Goal: Task Accomplishment & Management: Manage account settings

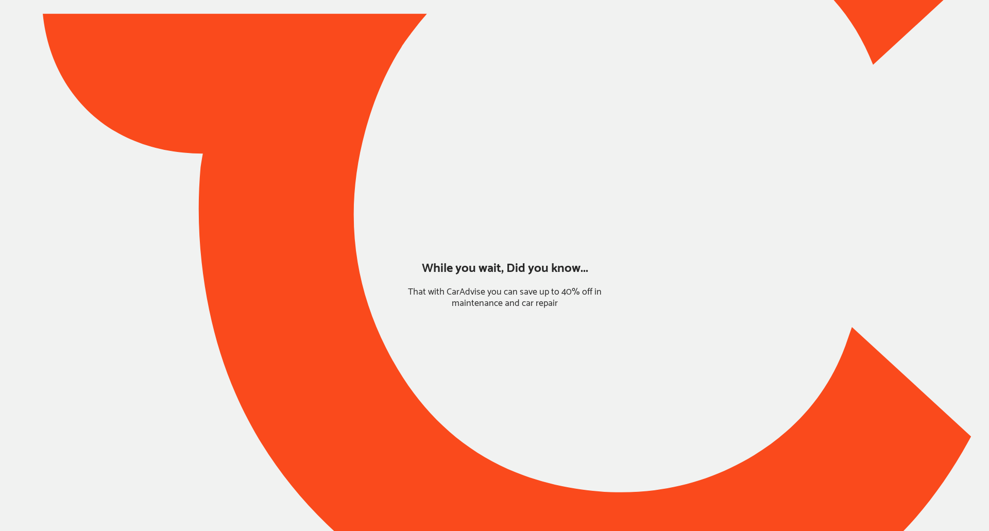
type input "*****"
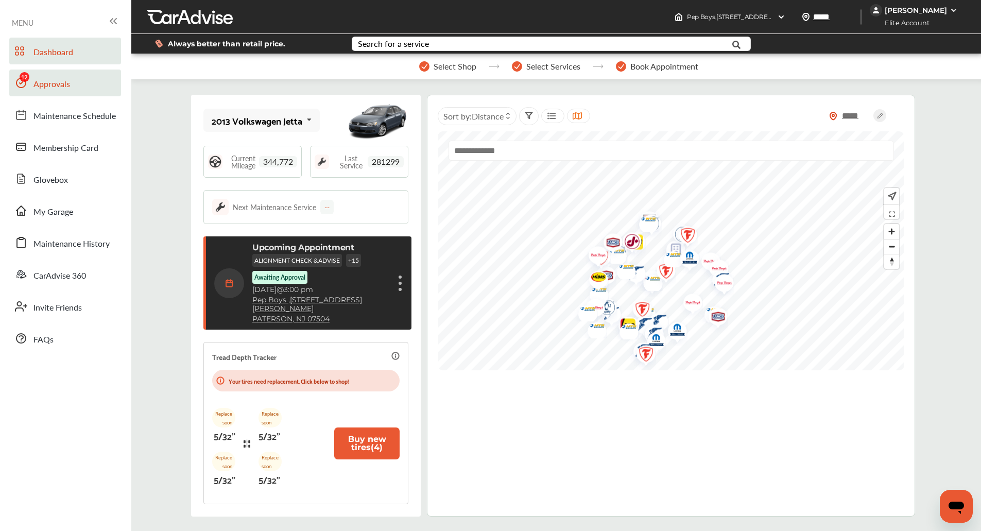
click at [73, 82] on link "Approvals" at bounding box center [65, 83] width 112 height 27
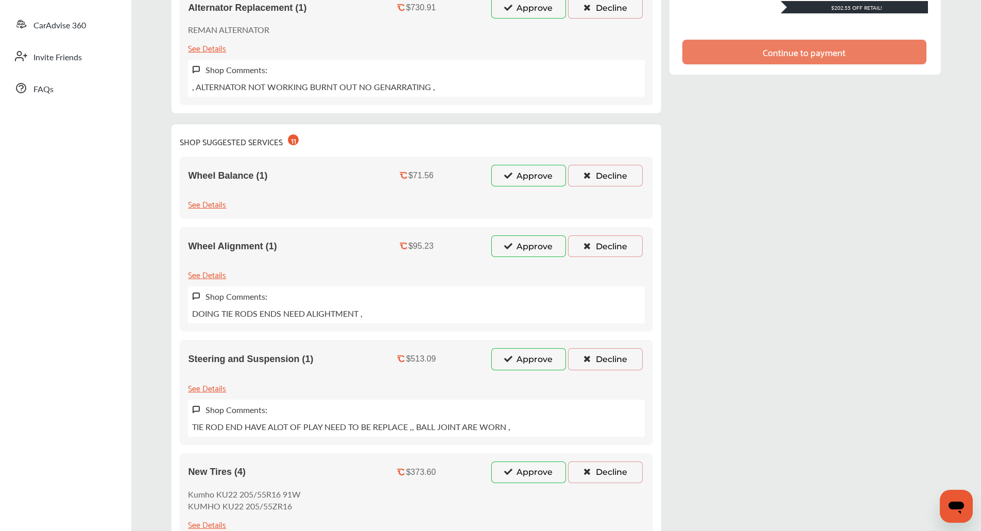
scroll to position [157, 0]
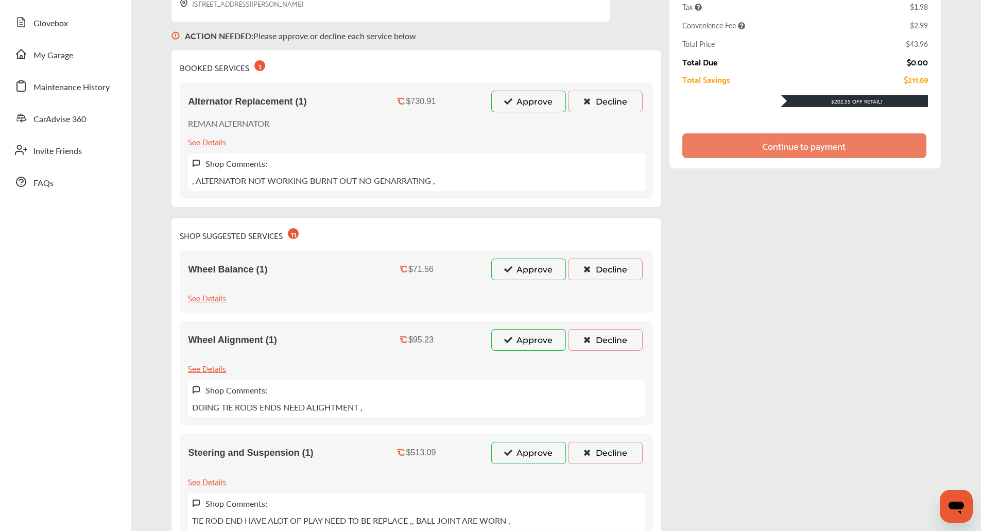
click at [511, 101] on icon at bounding box center [508, 100] width 10 height 7
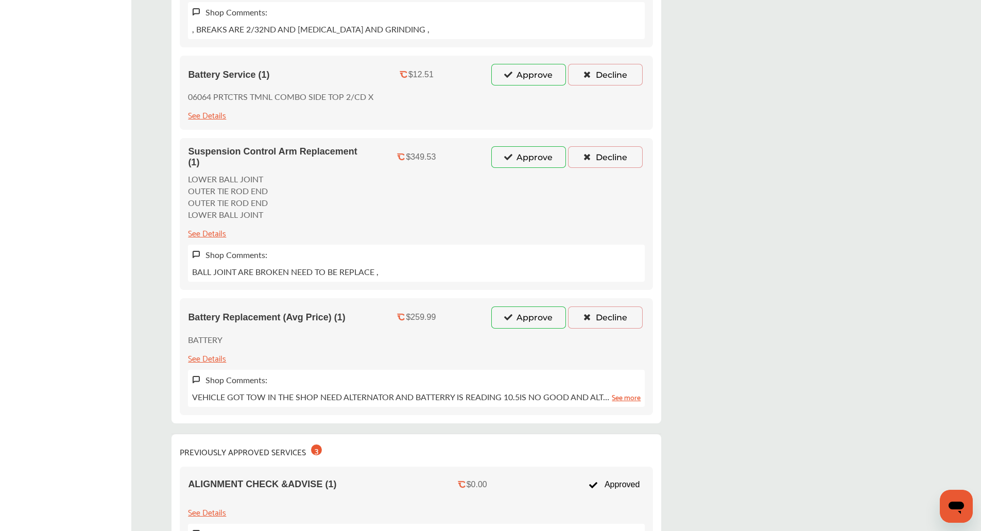
scroll to position [1167, 0]
click at [605, 310] on button "Decline" at bounding box center [605, 316] width 75 height 22
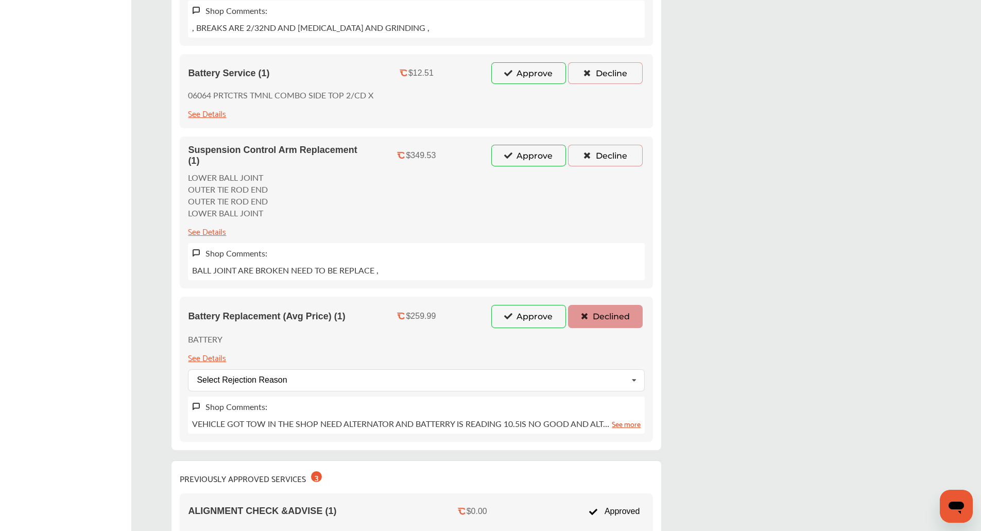
scroll to position [1056, 0]
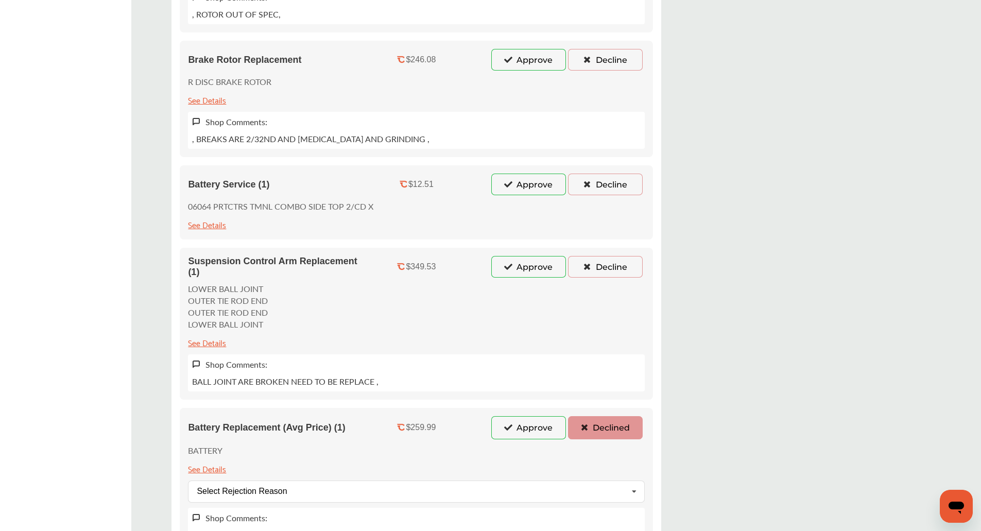
click at [612, 274] on button "Decline" at bounding box center [605, 267] width 75 height 22
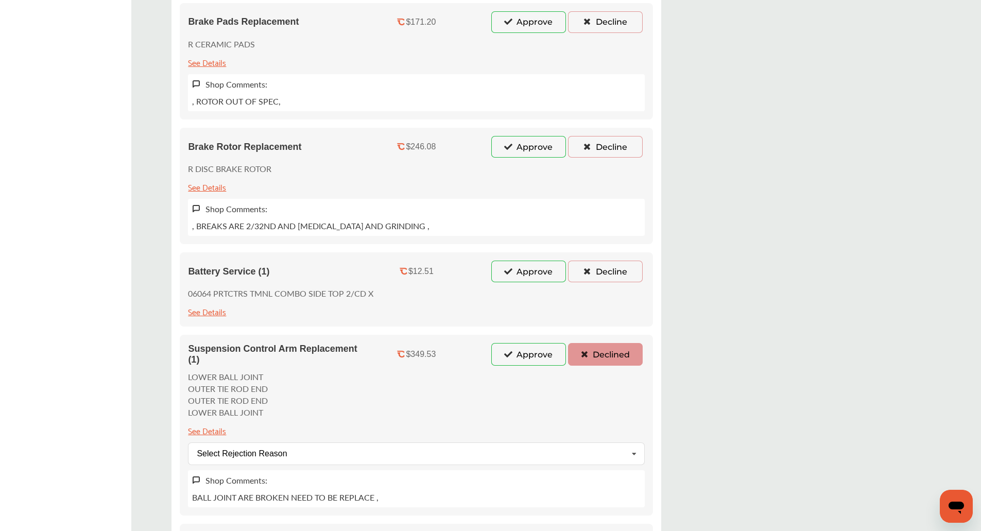
click at [612, 274] on button "Decline" at bounding box center [605, 272] width 75 height 22
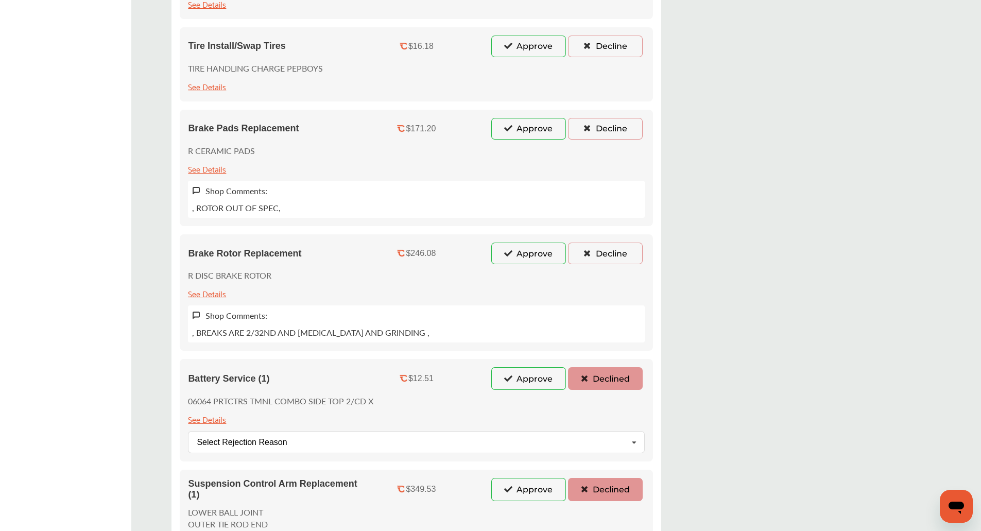
click at [612, 254] on button "Decline" at bounding box center [605, 254] width 75 height 22
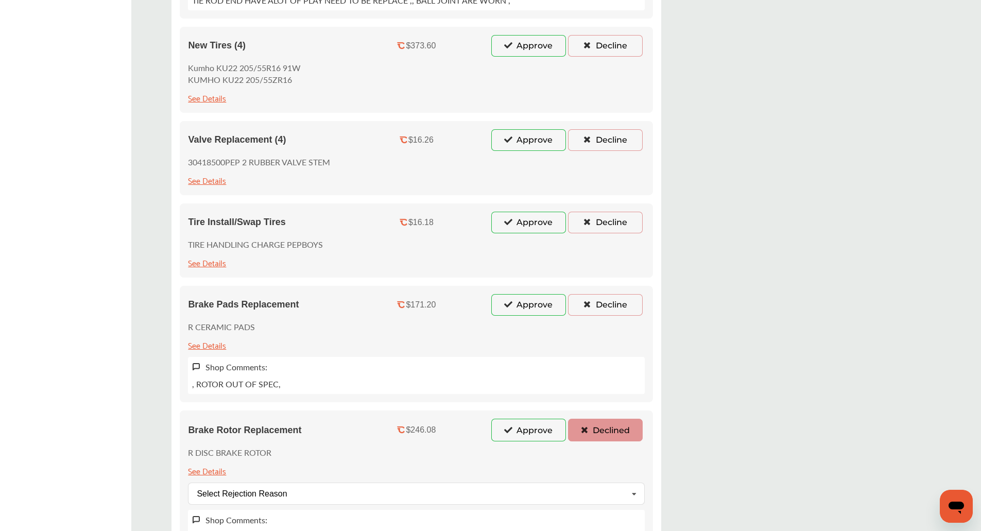
scroll to position [685, 0]
click at [610, 307] on button "Decline" at bounding box center [605, 306] width 75 height 22
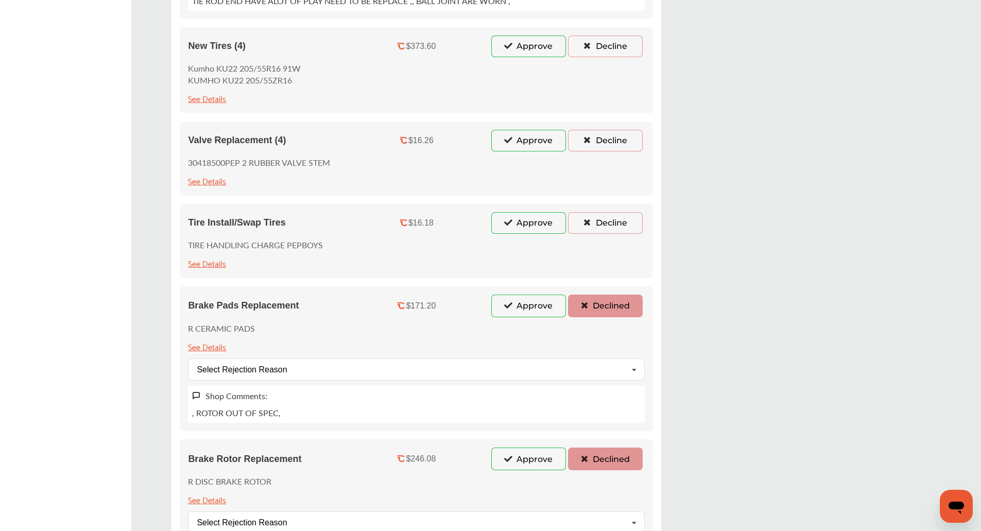
click at [615, 218] on button "Decline" at bounding box center [605, 223] width 75 height 22
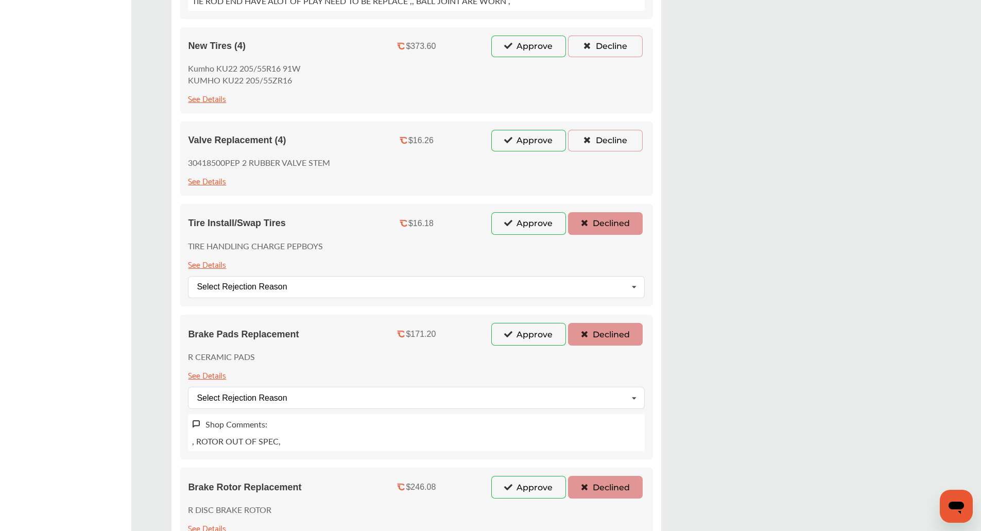
click at [606, 140] on button "Decline" at bounding box center [605, 141] width 75 height 22
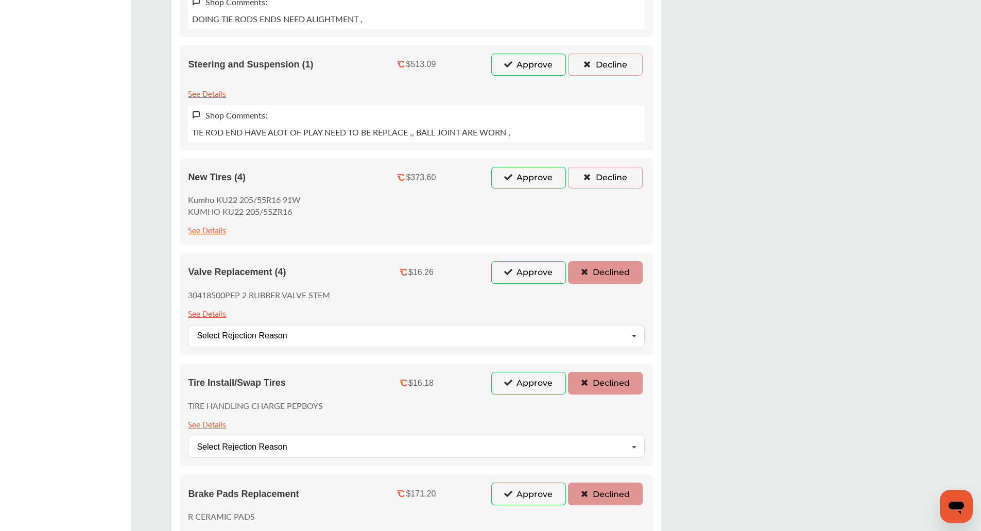
scroll to position [554, 0]
click at [602, 192] on div "New Tires (4) $373.60 Approve Decline Kumho KU22 205/55R16 91W KUMHO KU22 205/5…" at bounding box center [416, 202] width 473 height 86
click at [603, 185] on button "Decline" at bounding box center [605, 178] width 75 height 22
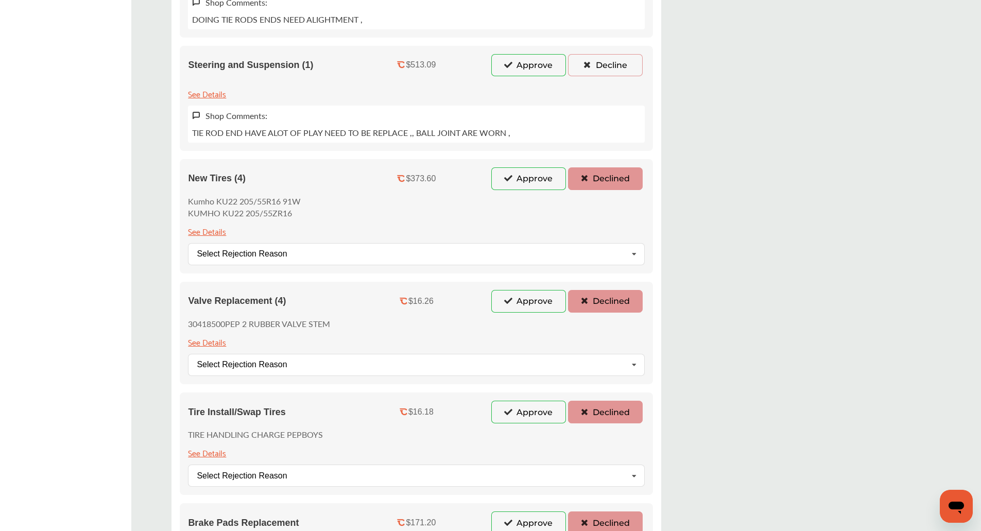
click at [614, 61] on button "Decline" at bounding box center [605, 65] width 75 height 22
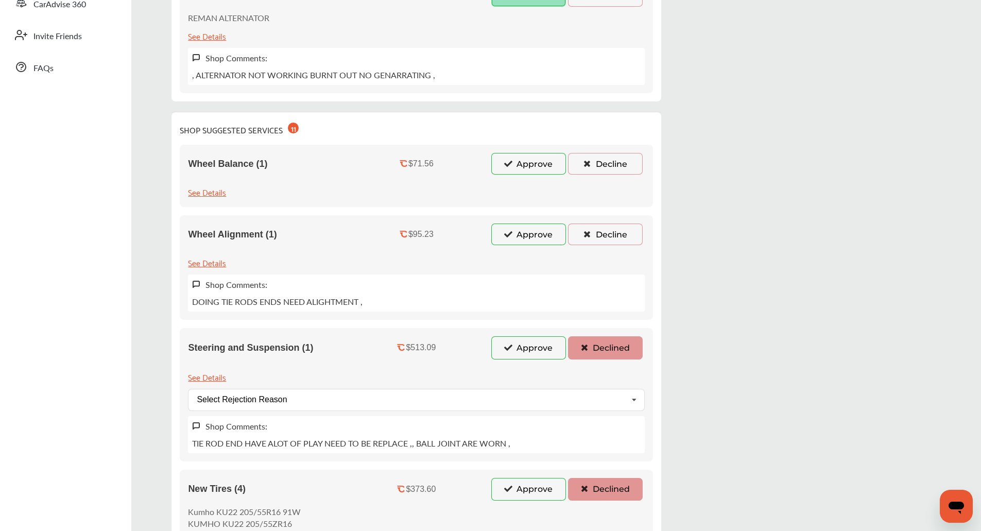
scroll to position [268, 0]
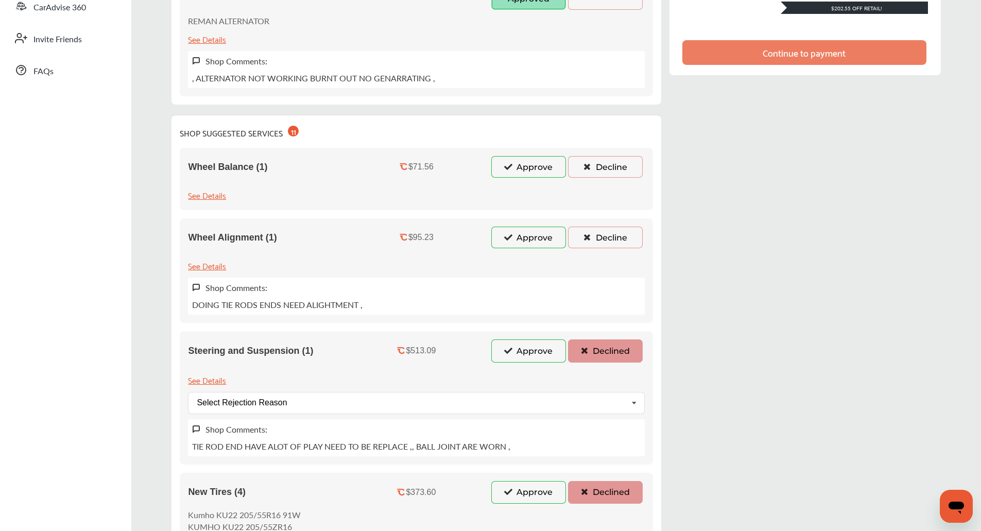
click at [613, 175] on button "Decline" at bounding box center [605, 167] width 75 height 22
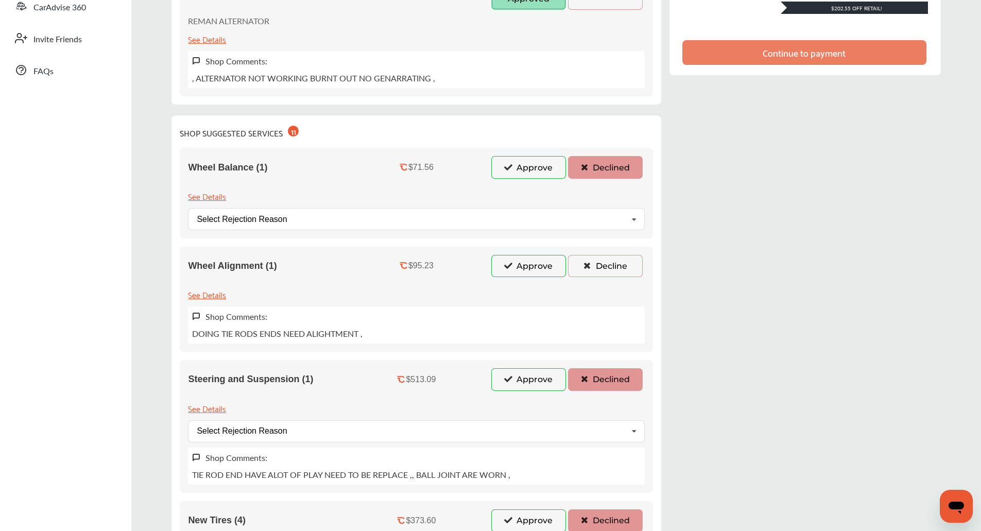
click at [599, 268] on button "Decline" at bounding box center [605, 266] width 75 height 22
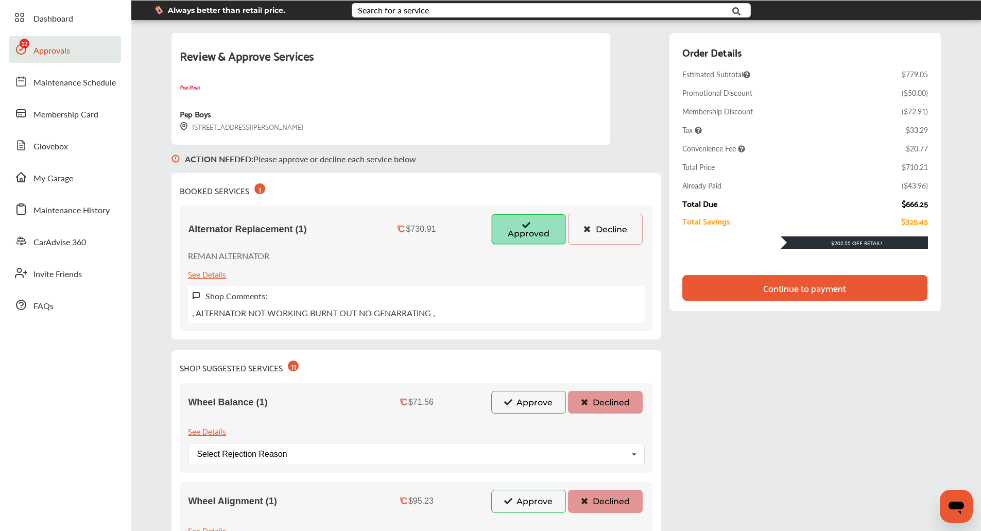
scroll to position [0, 0]
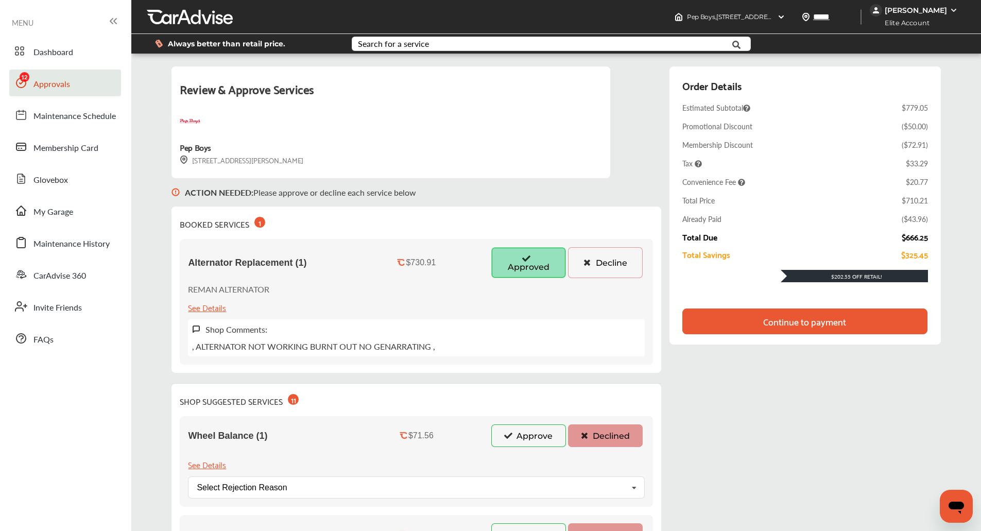
click at [777, 316] on div "Continue to payment" at bounding box center [804, 321] width 83 height 10
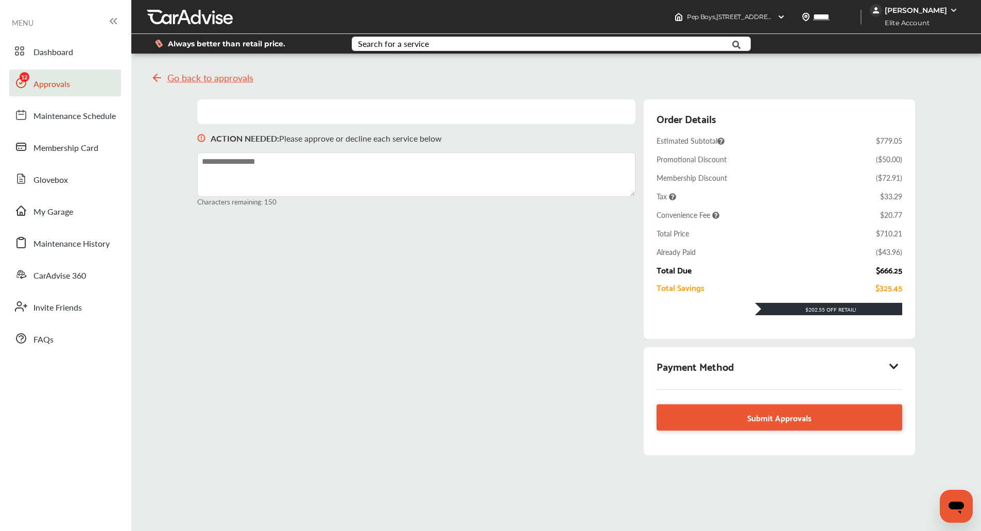
click at [894, 369] on icon at bounding box center [894, 366] width 12 height 10
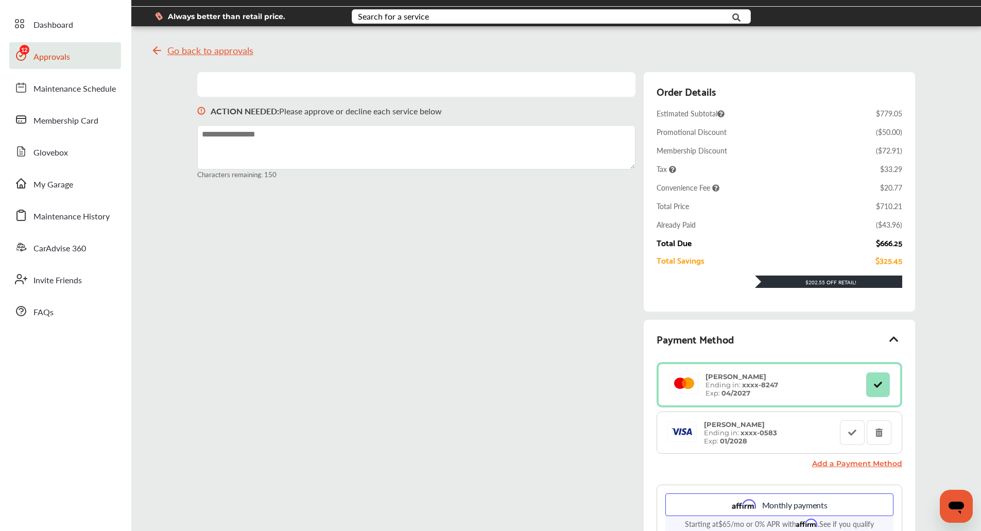
scroll to position [28, 0]
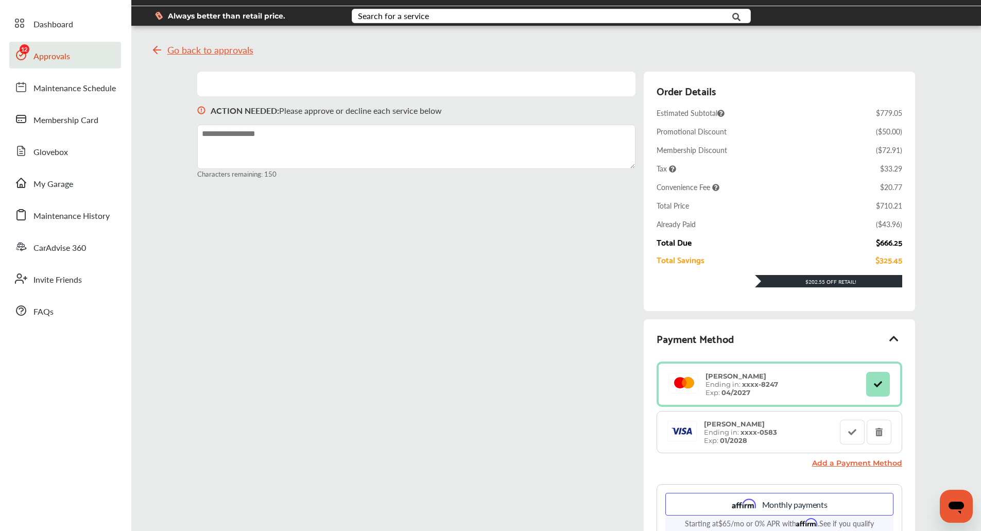
click at [955, 278] on div "Go back to approvals ACTION NEEDED : Please approve or decline each service bel…" at bounding box center [556, 337] width 844 height 609
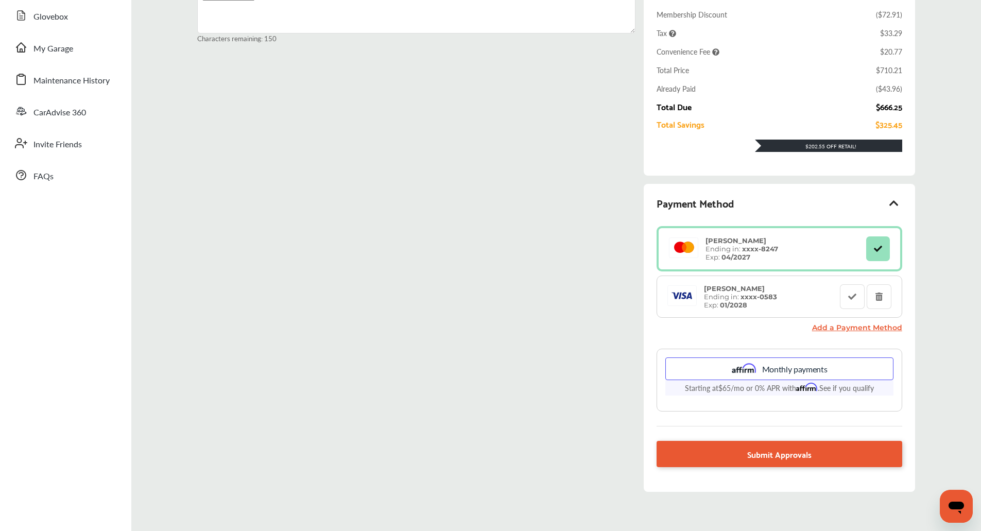
scroll to position [184, 0]
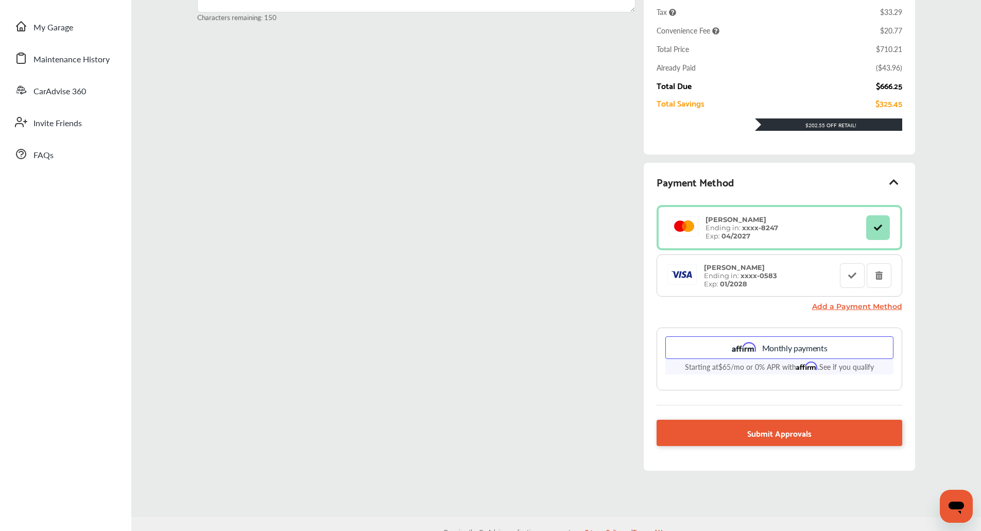
click at [893, 304] on link "Add a Payment Method" at bounding box center [857, 306] width 90 height 9
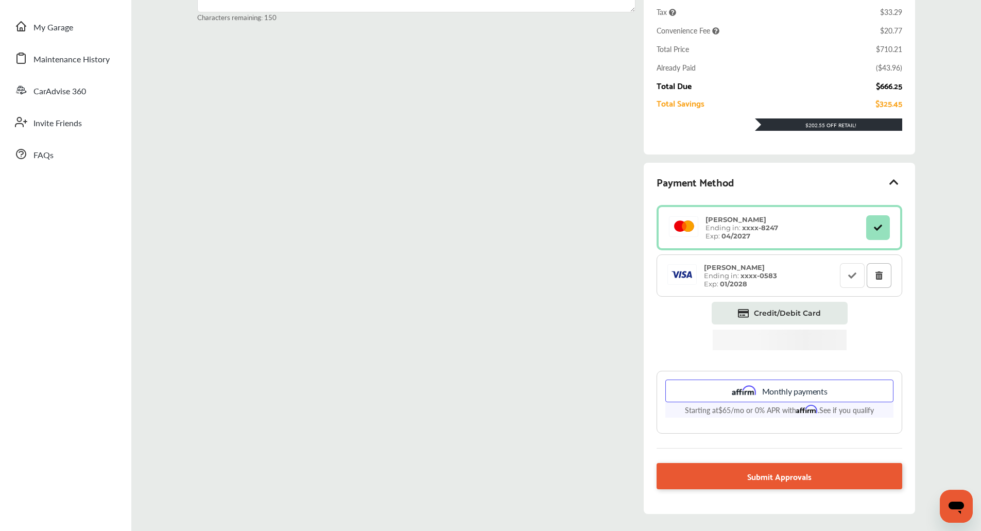
click at [888, 274] on button at bounding box center [879, 275] width 25 height 25
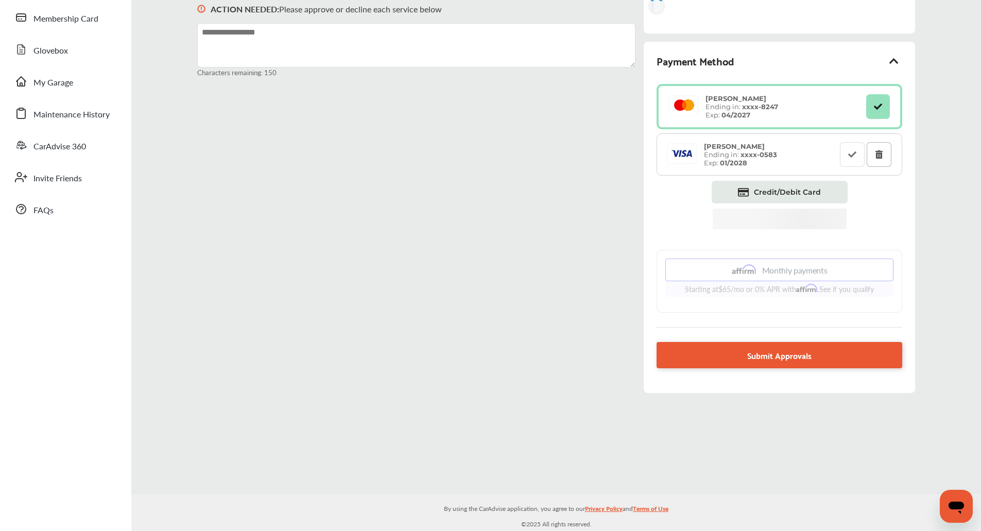
scroll to position [130, 0]
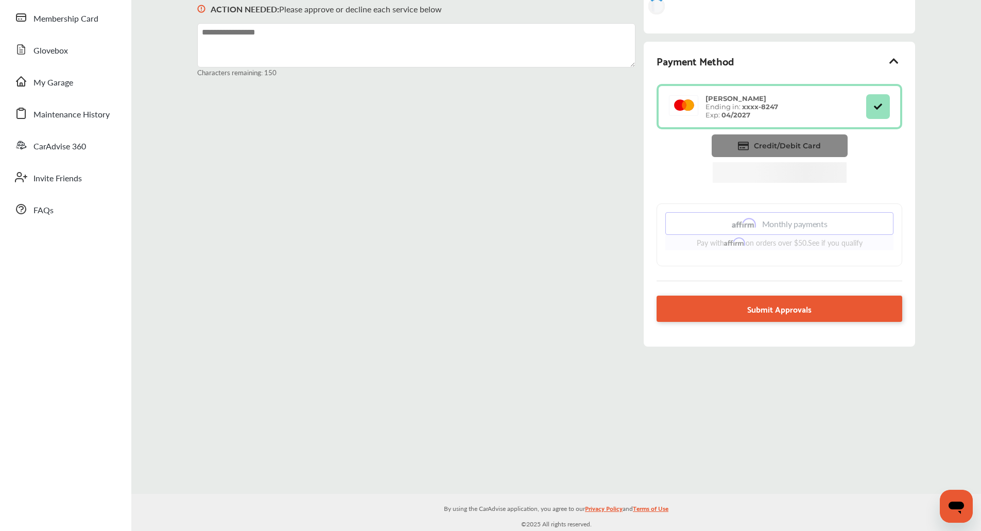
click at [795, 142] on span "Credit/Debit Card" at bounding box center [787, 145] width 67 height 9
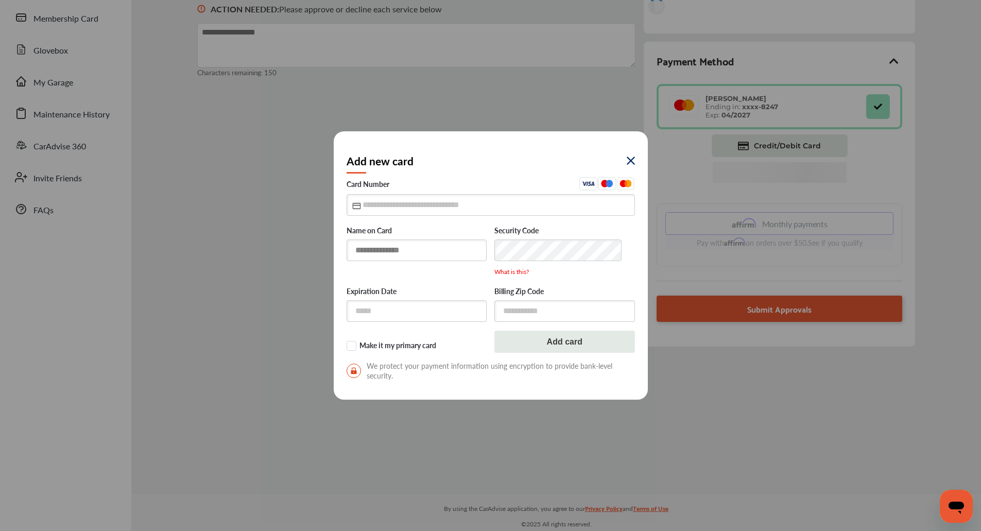
click at [429, 253] on input "text" at bounding box center [417, 249] width 141 height 21
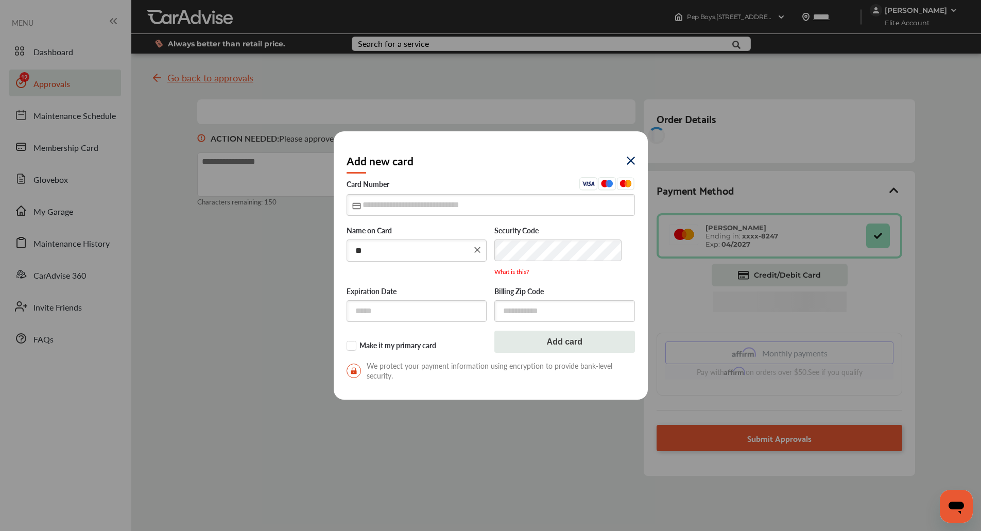
type input "*"
click at [394, 199] on input "text" at bounding box center [491, 204] width 288 height 21
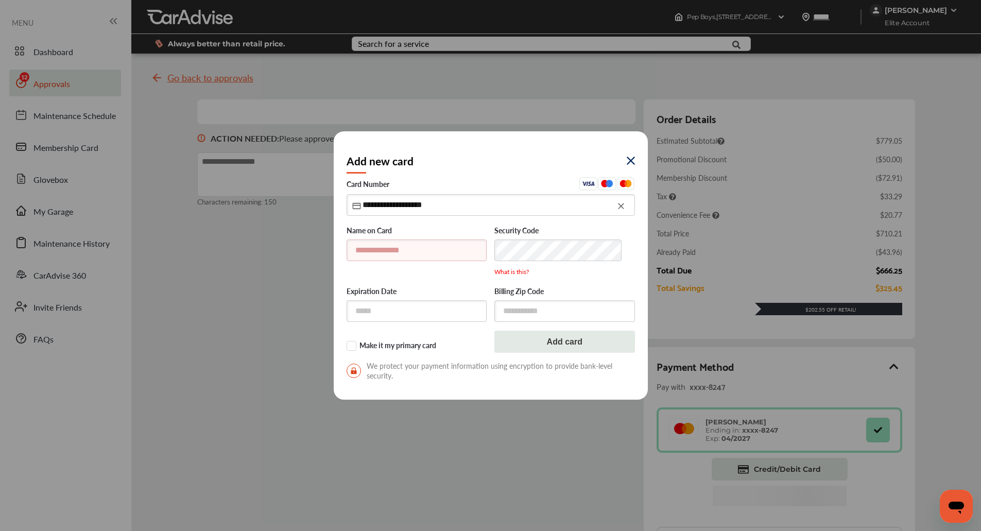
type input "**********"
click at [357, 247] on input "text" at bounding box center [417, 249] width 141 height 21
type input "**********"
type input "*****"
click at [542, 308] on input "text" at bounding box center [564, 310] width 141 height 21
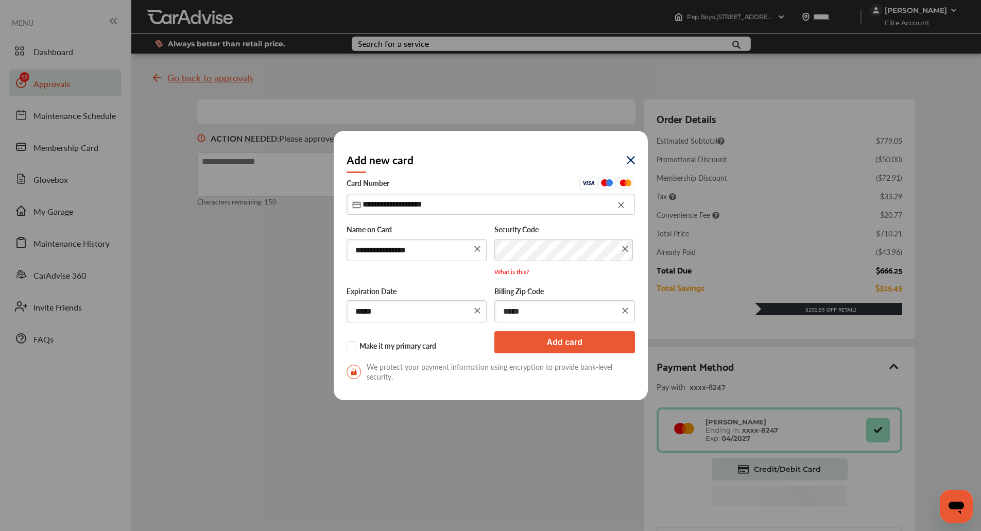
type input "*****"
click at [569, 337] on button "Add card" at bounding box center [564, 342] width 141 height 22
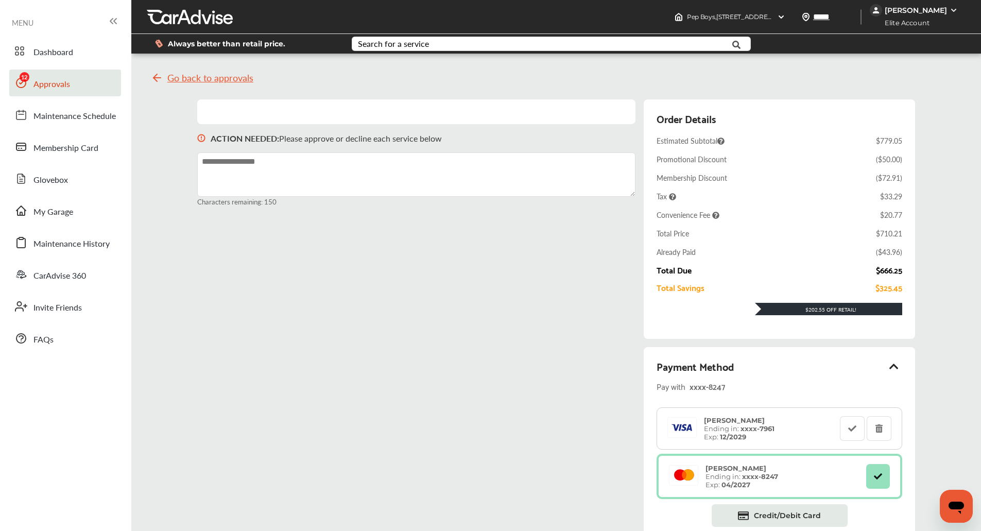
click at [846, 240] on div "Order Details Estimated Subtotal $779.05 Promotional Discount ( $50.00 ) Member…" at bounding box center [778, 219] width 245 height 219
click at [844, 431] on button at bounding box center [852, 428] width 25 height 25
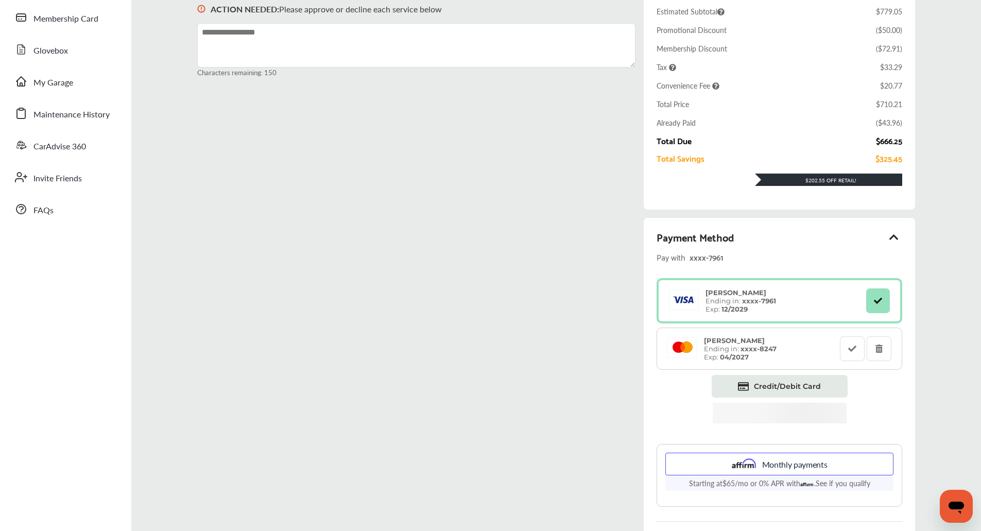
scroll to position [269, 0]
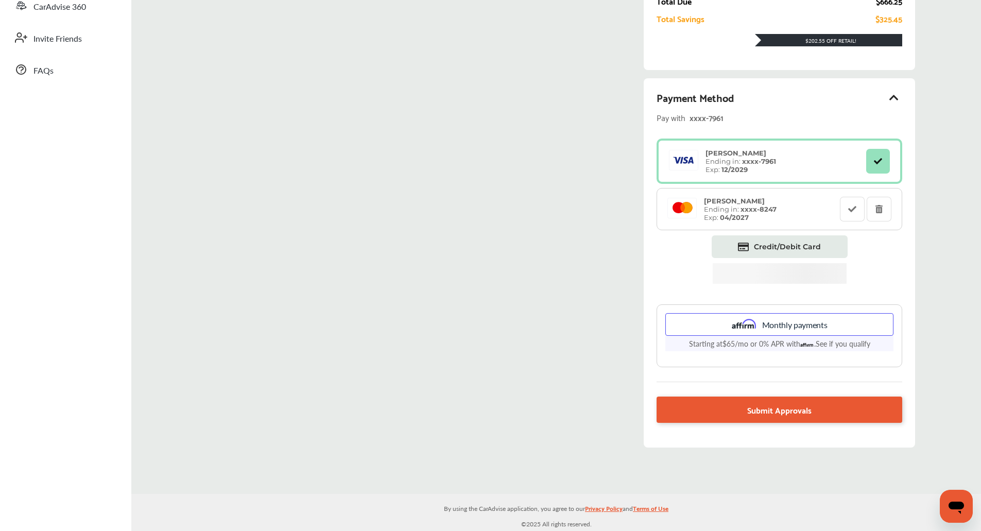
click at [762, 353] on div "Monthly payments Starting at $65 /mo or 0% APR with Affirm . See if you qualify" at bounding box center [779, 335] width 228 height 45
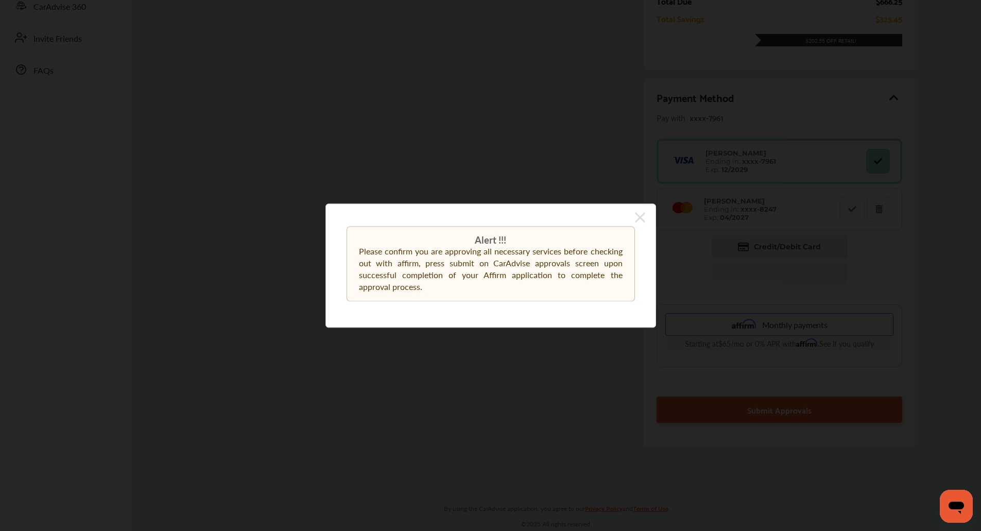
click at [638, 215] on icon at bounding box center [640, 217] width 10 height 10
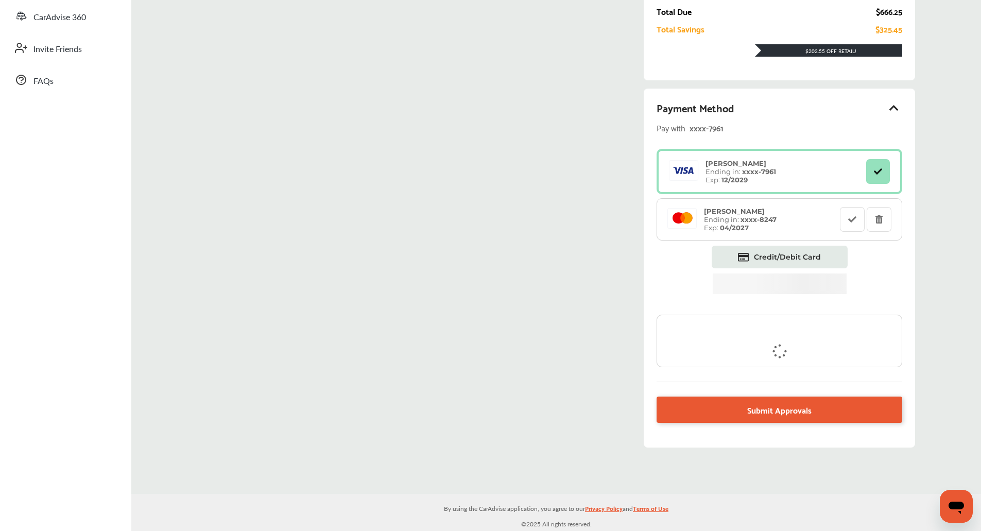
scroll to position [258, 0]
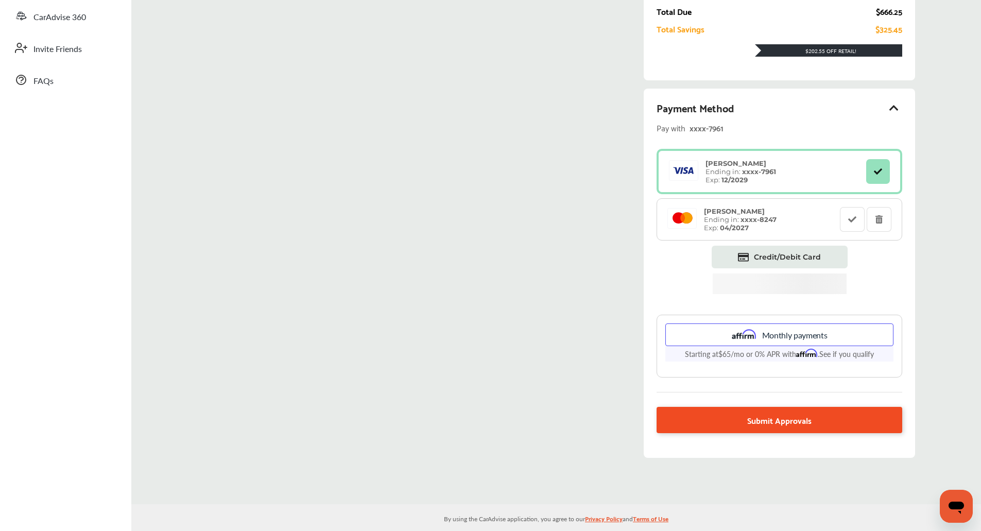
click at [706, 422] on link "Submit Approvals" at bounding box center [778, 420] width 245 height 26
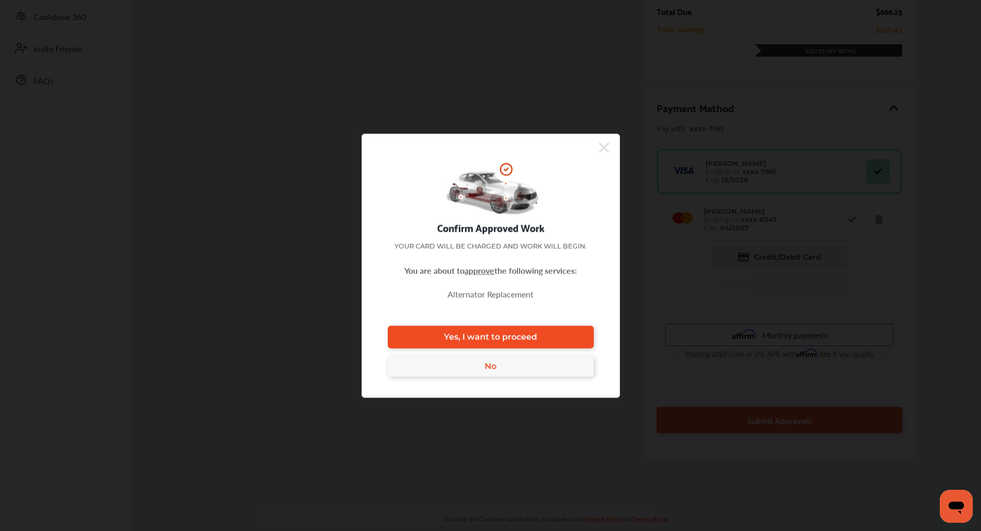
click at [539, 339] on link "Yes, I want to proceed" at bounding box center [491, 336] width 206 height 23
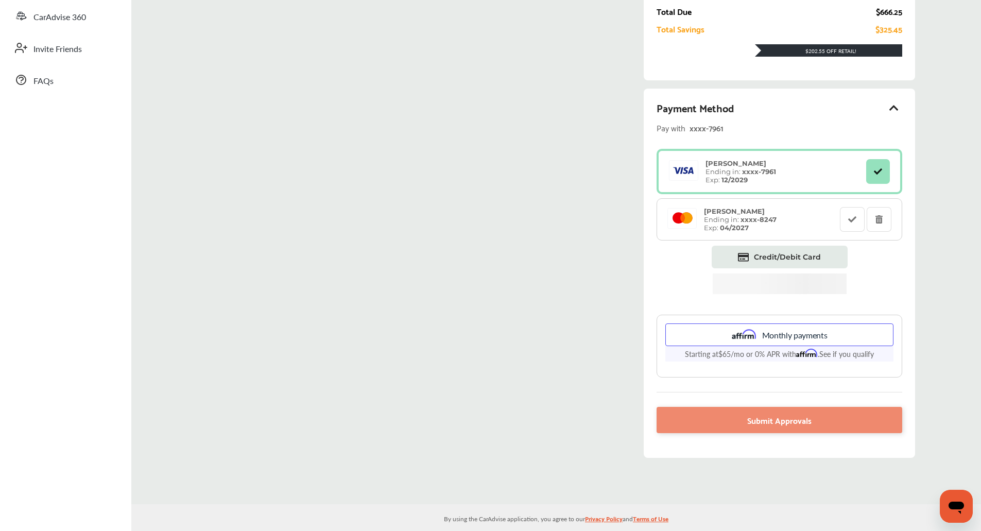
scroll to position [194, 0]
